Goal: Transaction & Acquisition: Purchase product/service

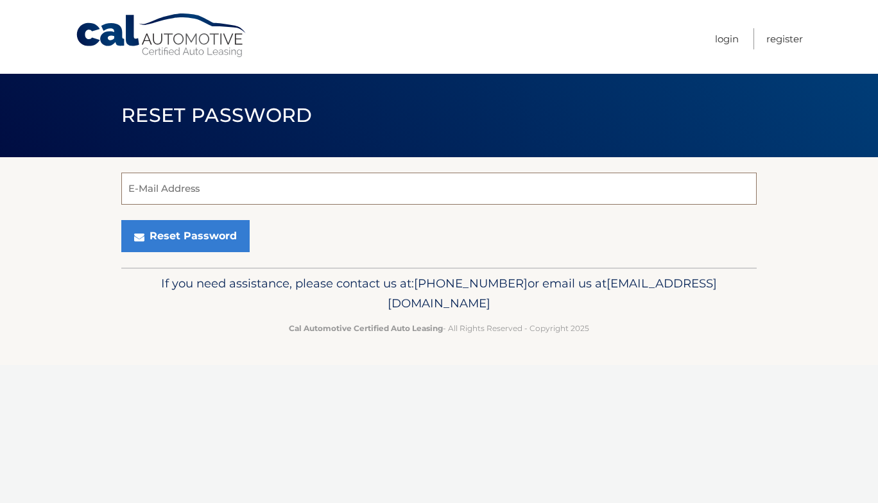
click at [177, 189] on input "E-Mail Address" at bounding box center [439, 189] width 636 height 32
type input "Signal010@msn.com"
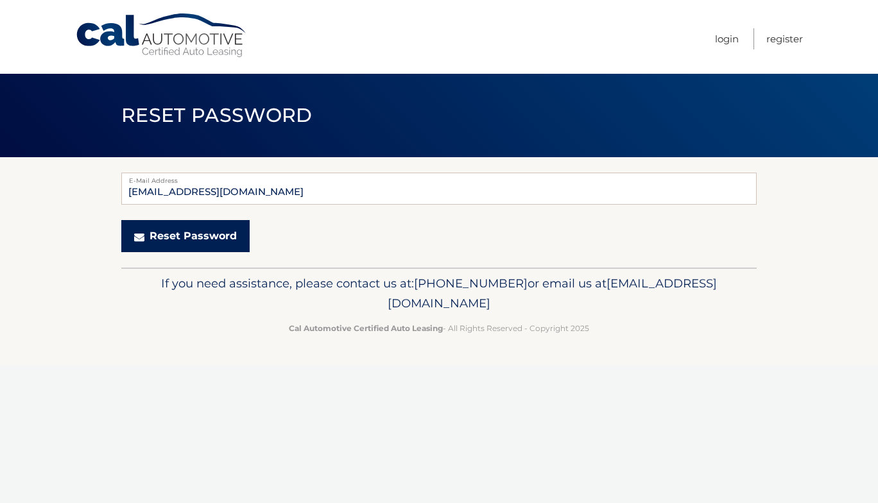
click at [209, 236] on button "Reset Password" at bounding box center [185, 236] width 128 height 32
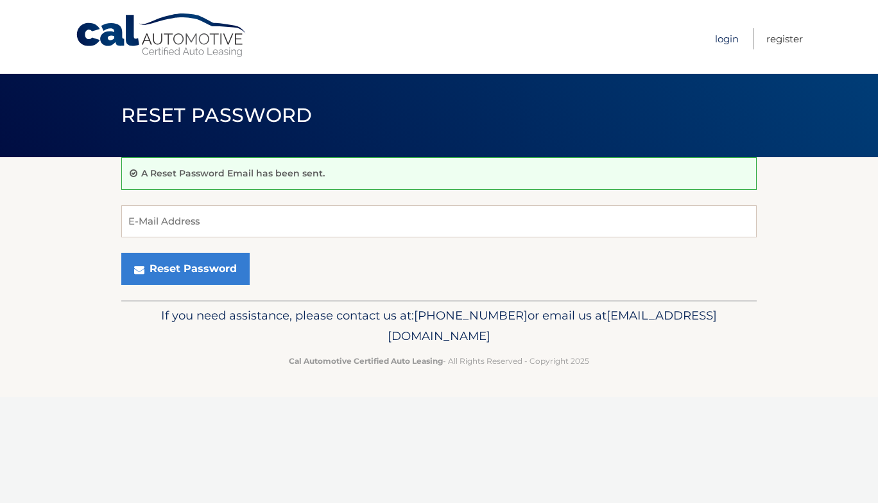
click at [731, 39] on link "Login" at bounding box center [727, 38] width 24 height 21
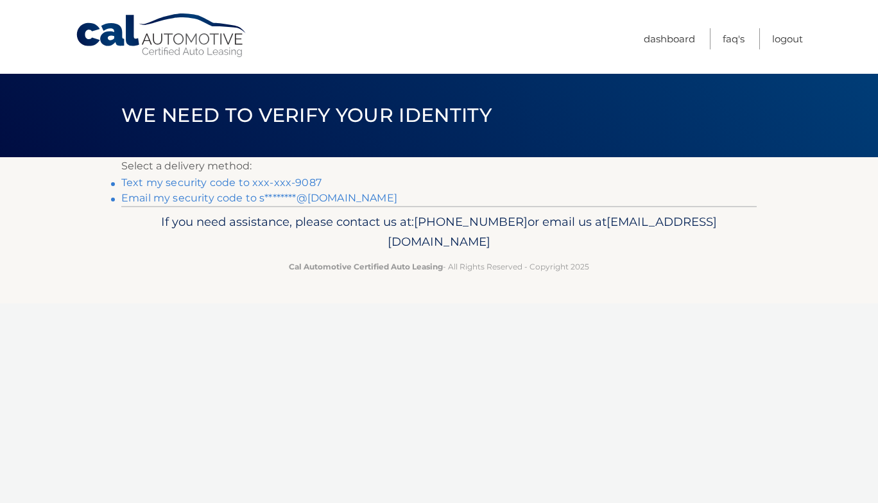
click at [297, 181] on link "Text my security code to xxx-xxx-9087" at bounding box center [221, 183] width 200 height 12
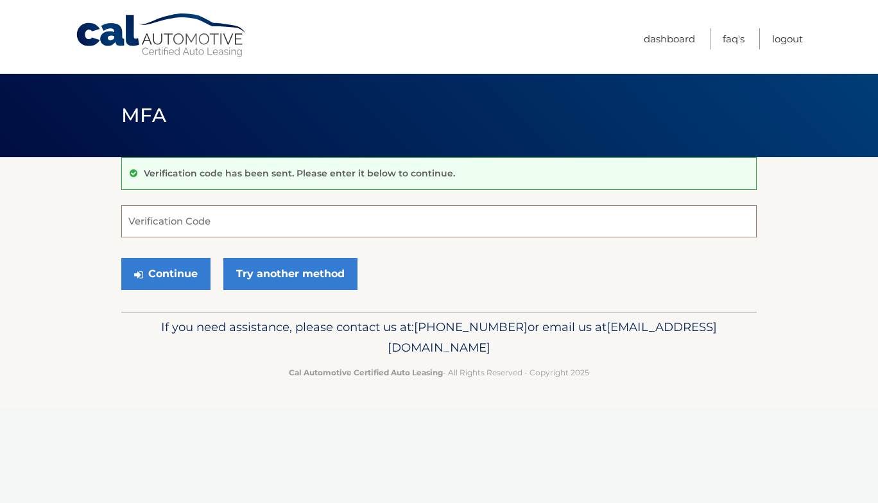
click at [220, 221] on input "Verification Code" at bounding box center [439, 221] width 636 height 32
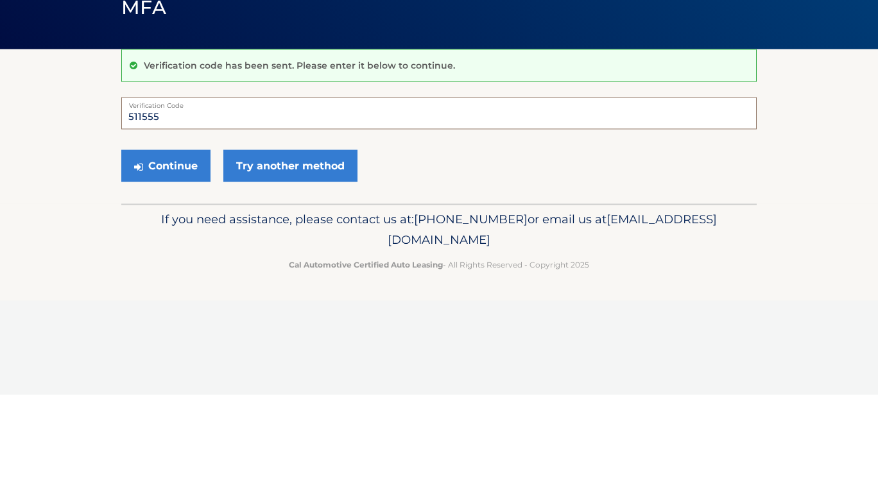
type input "511555"
click at [174, 273] on button "Continue" at bounding box center [165, 274] width 89 height 32
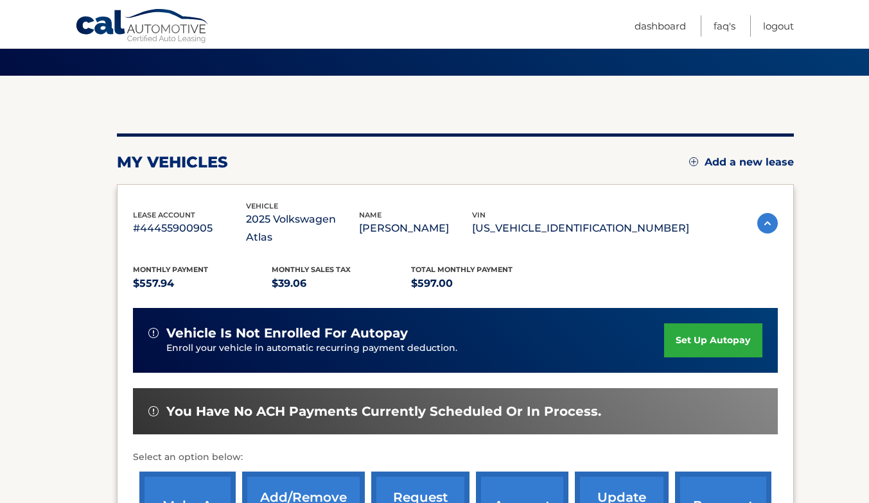
scroll to position [81, 0]
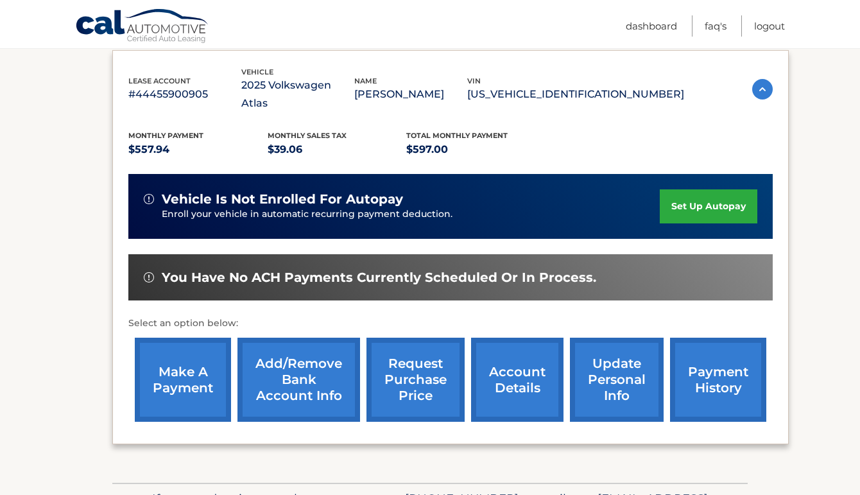
scroll to position [214, 0]
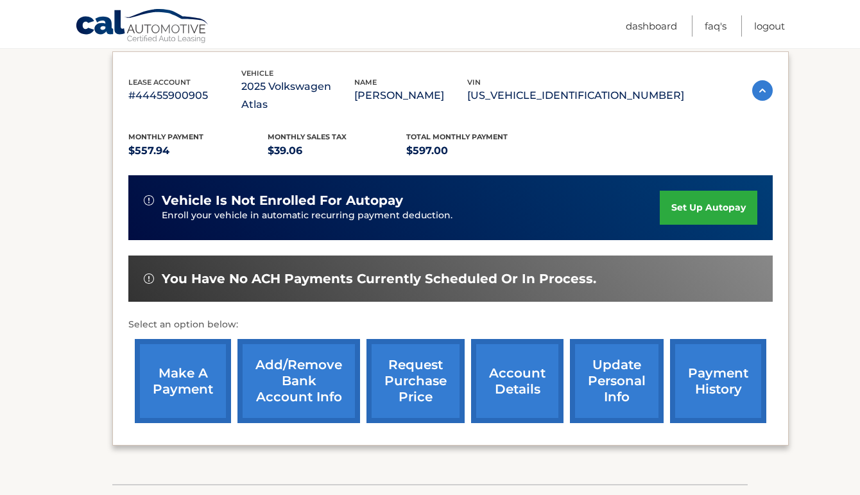
click at [189, 374] on link "make a payment" at bounding box center [183, 381] width 96 height 84
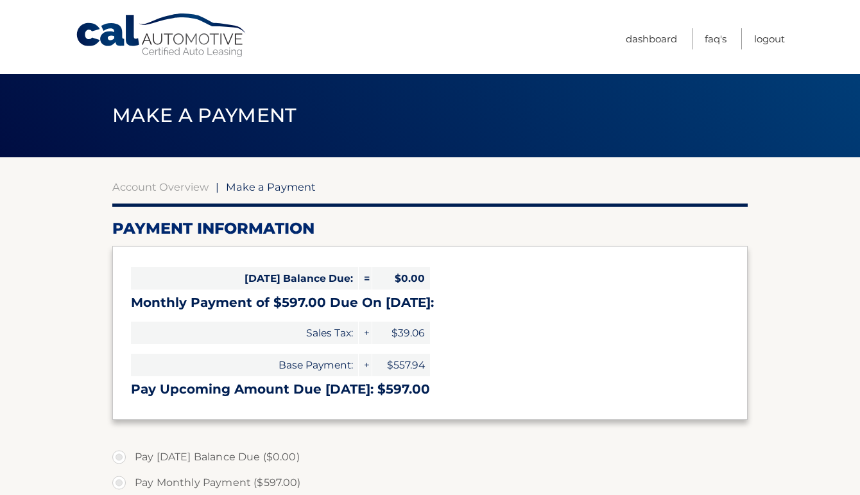
select select "ZTE3M2Y2NDEtZjA3Yy00NzkxLWI2YTctODU4NjExYTBlYjhi"
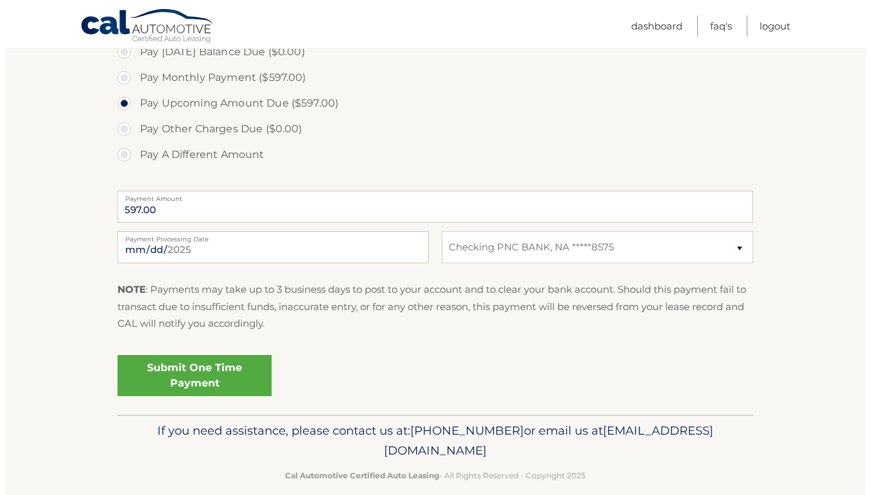
scroll to position [404, 0]
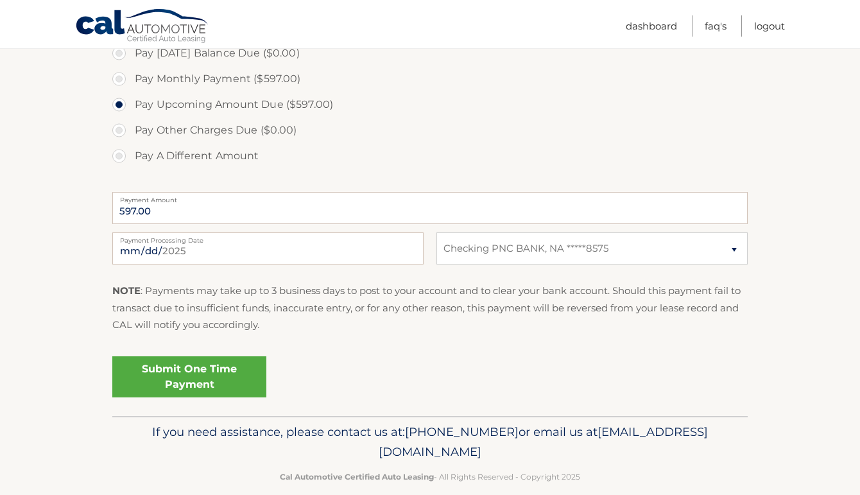
click at [211, 376] on link "Submit One Time Payment" at bounding box center [189, 376] width 154 height 41
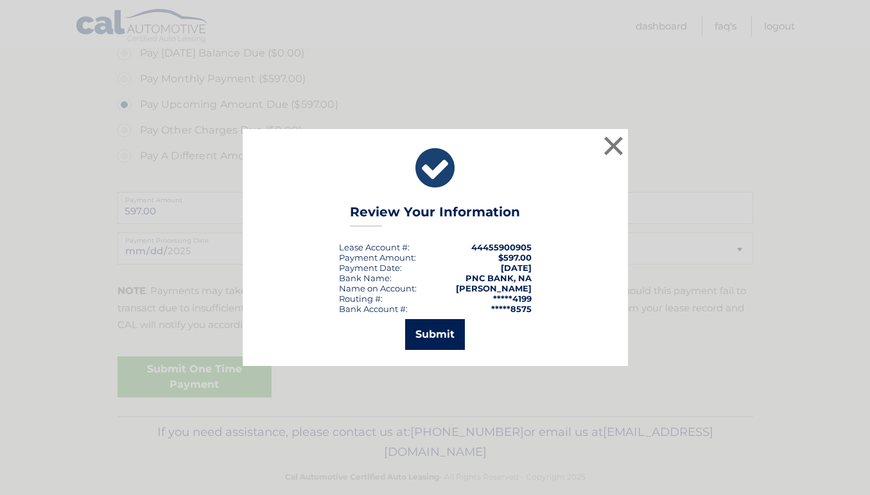
click at [432, 333] on button "Submit" at bounding box center [435, 334] width 60 height 31
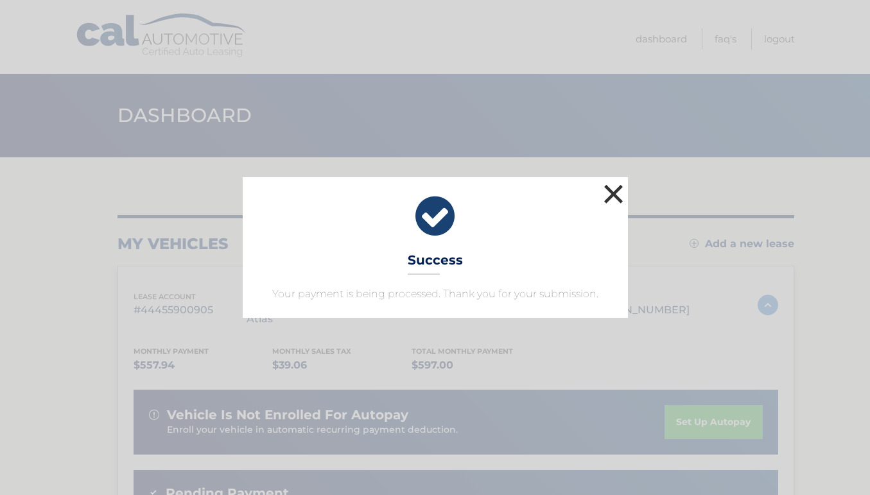
click at [607, 196] on button "×" at bounding box center [614, 194] width 26 height 26
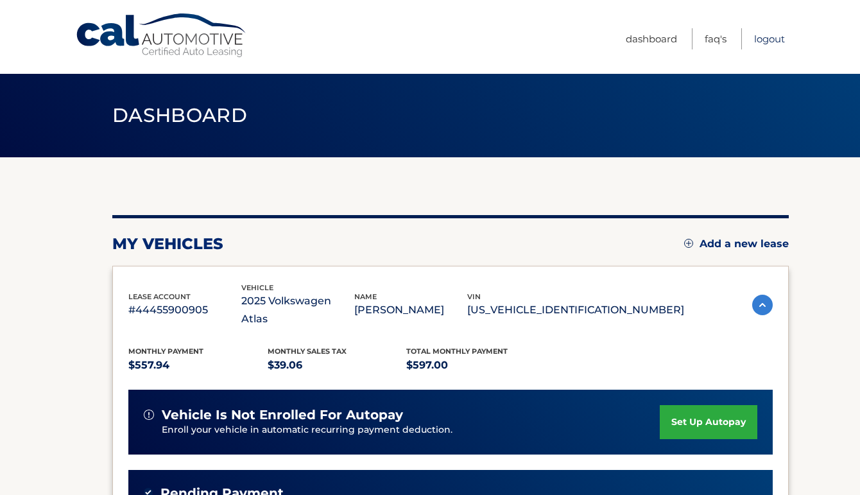
click at [782, 41] on link "Logout" at bounding box center [770, 38] width 31 height 21
